Goal: Task Accomplishment & Management: Use online tool/utility

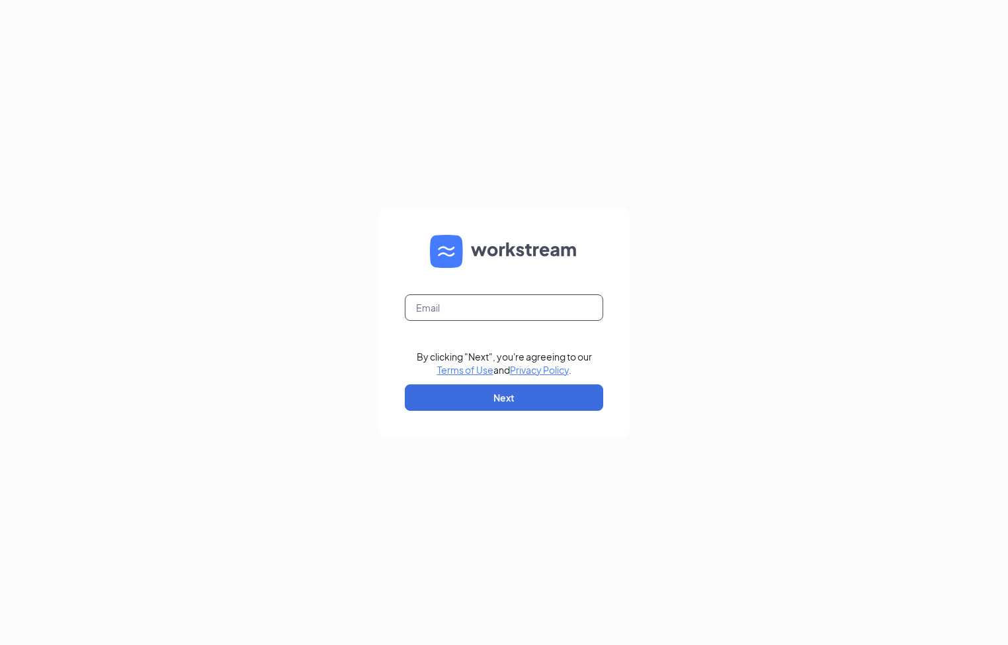
click at [570, 315] on input "text" at bounding box center [504, 307] width 198 height 26
type input "[EMAIL_ADDRESS][DOMAIN_NAME]"
click at [405, 384] on button "Next" at bounding box center [504, 397] width 198 height 26
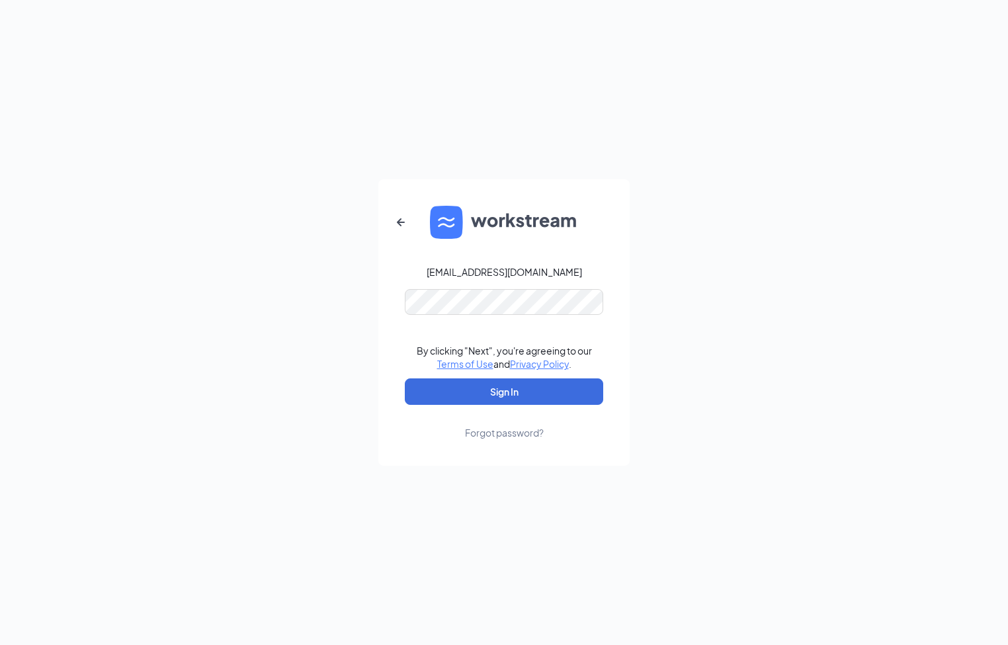
click at [405, 378] on button "Sign In" at bounding box center [504, 391] width 198 height 26
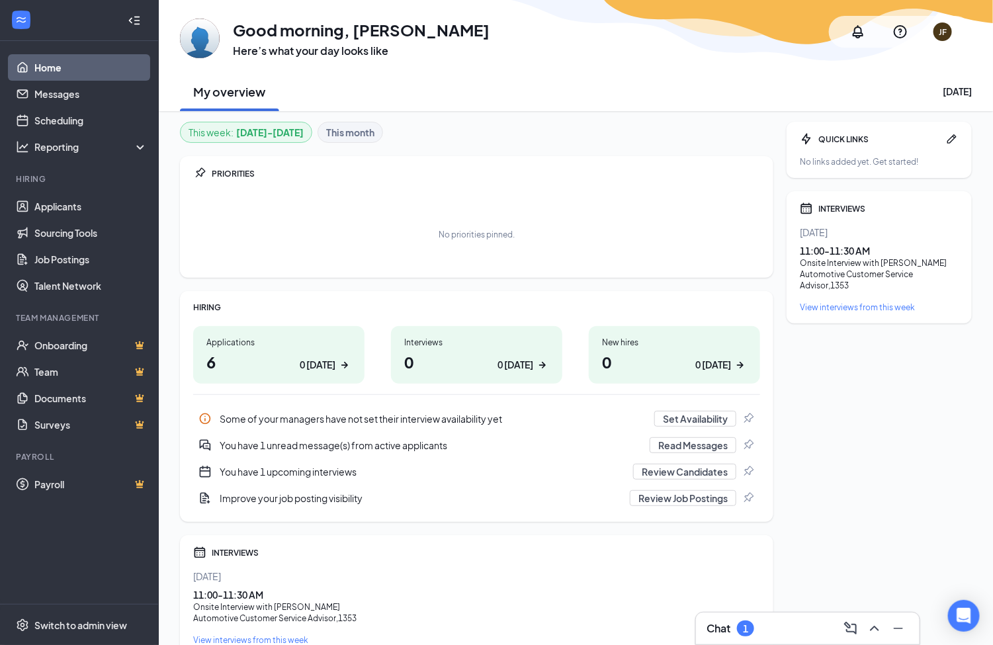
click at [720, 633] on h3 "Chat" at bounding box center [718, 628] width 24 height 15
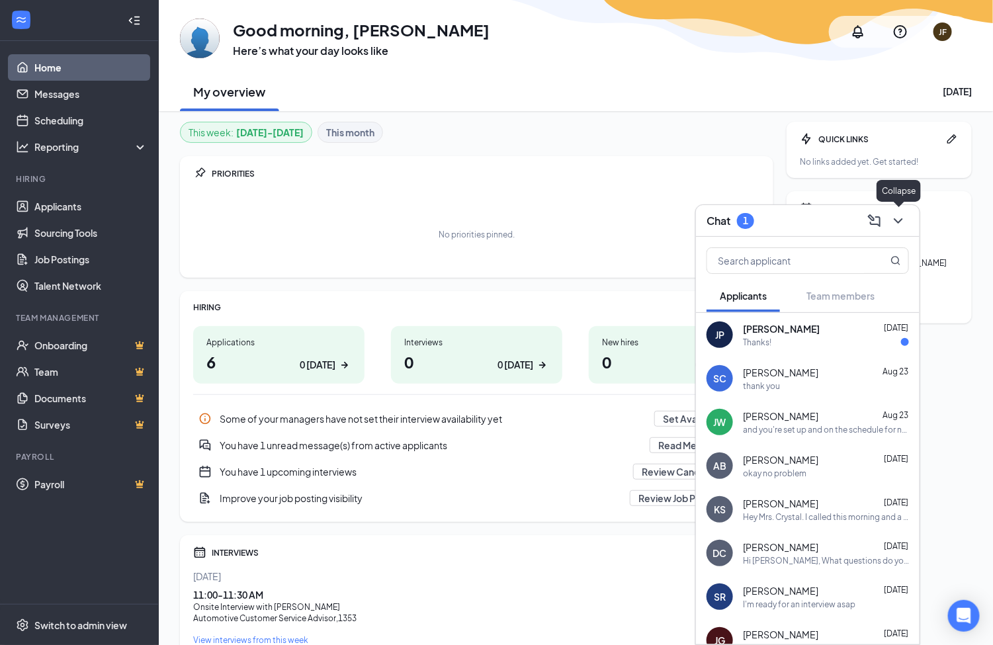
click at [903, 214] on icon "ChevronDown" at bounding box center [898, 221] width 16 height 16
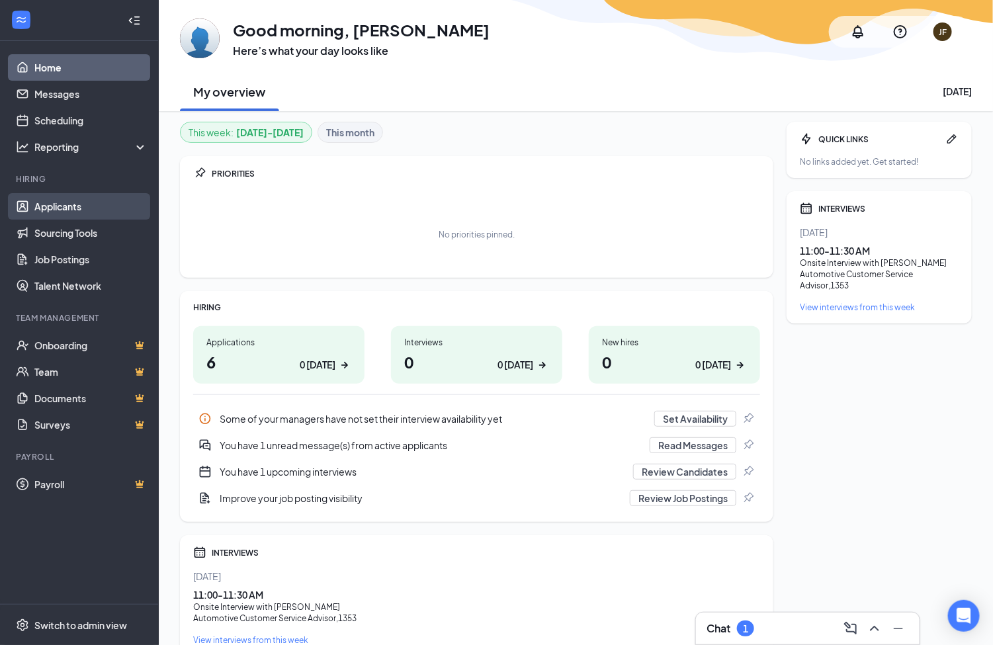
click at [78, 201] on link "Applicants" at bounding box center [90, 206] width 113 height 26
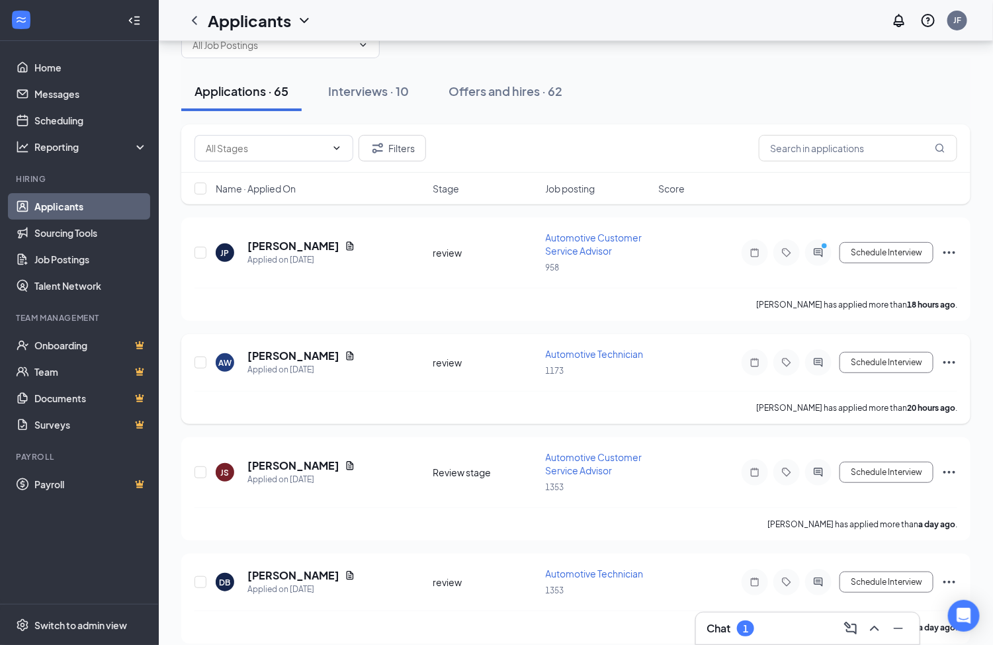
scroll to position [99, 0]
